Goal: Information Seeking & Learning: Learn about a topic

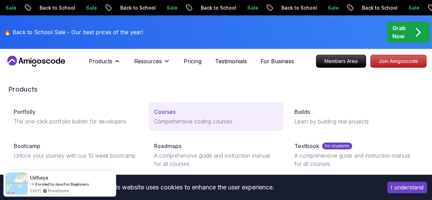
click at [154, 116] on div "Courses" at bounding box center [216, 112] width 124 height 8
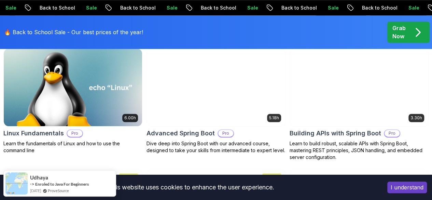
scroll to position [205, 0]
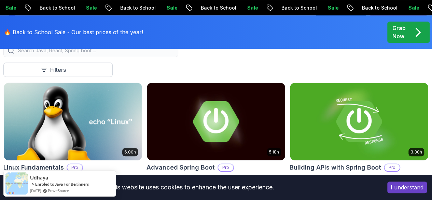
click at [416, 186] on button "I understand" at bounding box center [408, 188] width 40 height 12
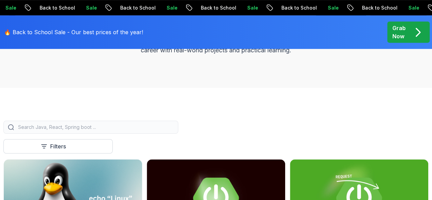
scroll to position [171, 0]
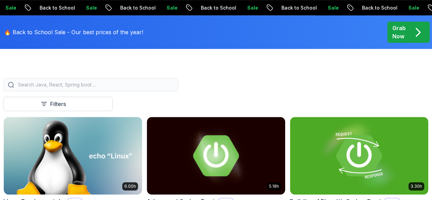
click at [178, 91] on div at bounding box center [90, 84] width 175 height 13
click at [174, 88] on input "search" at bounding box center [95, 84] width 157 height 7
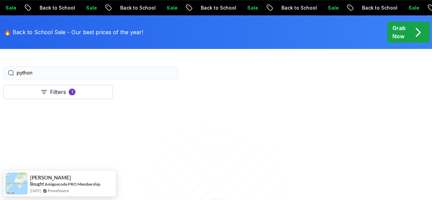
scroll to position [103, 0]
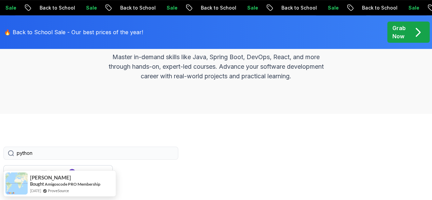
drag, startPoint x: 159, startPoint y: 162, endPoint x: 113, endPoint y: 148, distance: 48.1
click at [116, 149] on div "Filters 1 python" at bounding box center [216, 153] width 426 height 13
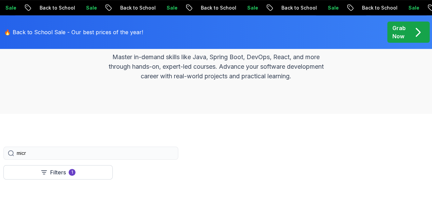
type input "micro"
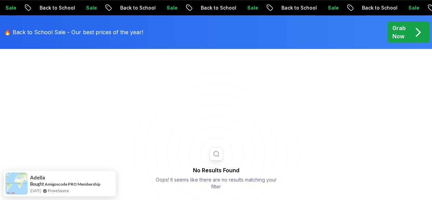
scroll to position [171, 0]
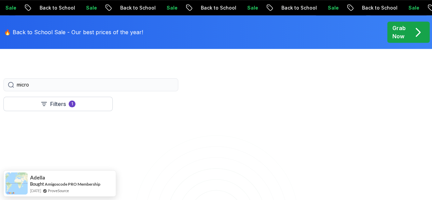
drag, startPoint x: 150, startPoint y: 89, endPoint x: 122, endPoint y: 82, distance: 29.2
click at [122, 82] on div "Filters 1 micro" at bounding box center [216, 84] width 426 height 13
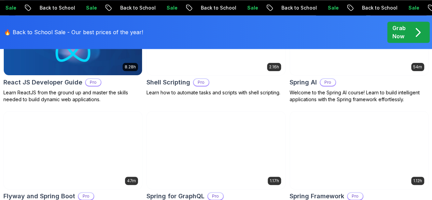
scroll to position [1846, 0]
